Goal: Task Accomplishment & Management: Use online tool/utility

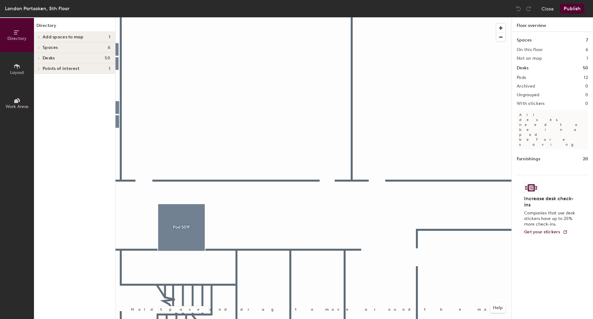
click at [37, 37] on span at bounding box center [38, 37] width 5 height 3
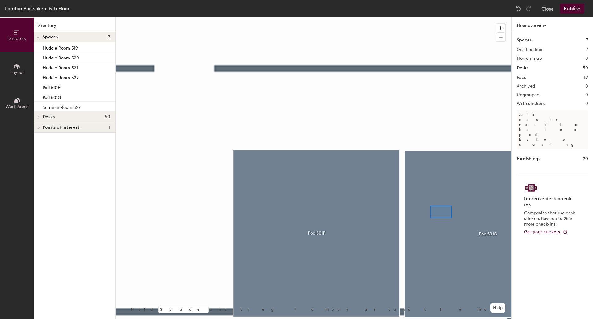
drag, startPoint x: 56, startPoint y: 49, endPoint x: 106, endPoint y: 67, distance: 53.0
click at [431, 17] on div at bounding box center [314, 17] width 396 height 0
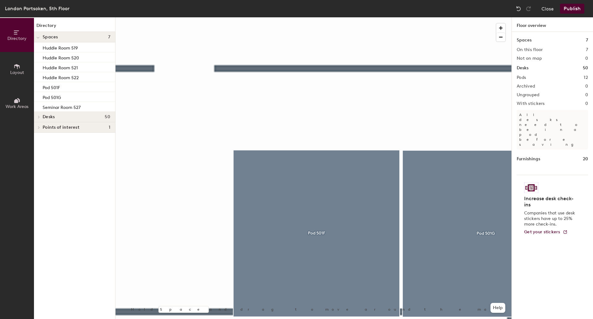
click at [574, 9] on button "Publish" at bounding box center [572, 9] width 24 height 10
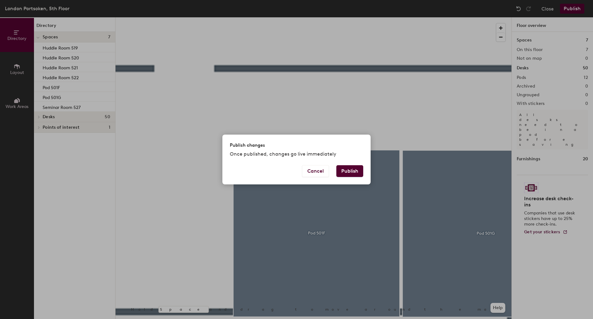
click at [347, 174] on button "Publish" at bounding box center [350, 171] width 27 height 12
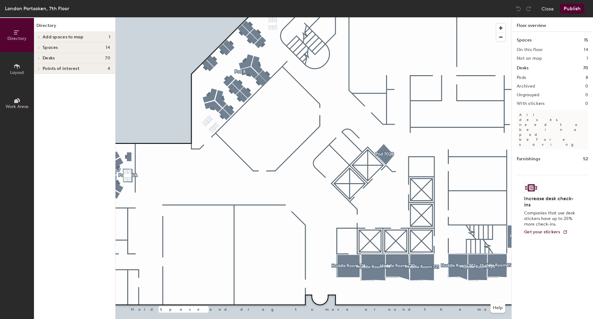
click at [82, 36] on span "Add spaces to map" at bounding box center [63, 37] width 41 height 5
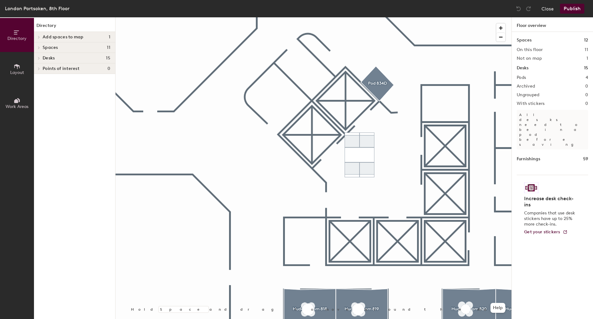
click at [39, 36] on icon at bounding box center [38, 37] width 1 height 2
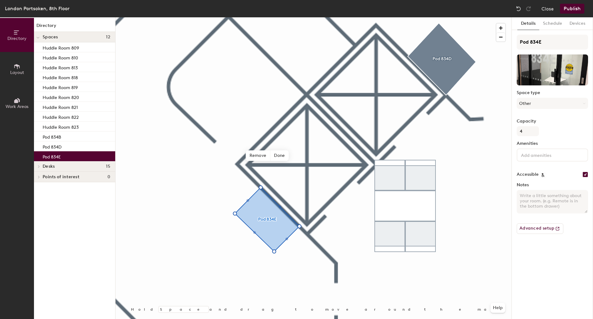
click at [578, 8] on button "Publish" at bounding box center [572, 9] width 24 height 10
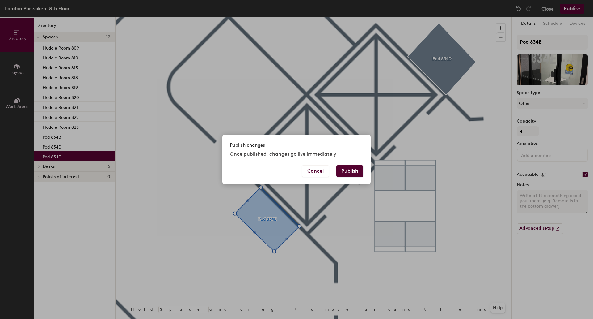
click at [343, 172] on button "Publish" at bounding box center [350, 171] width 27 height 12
